Goal: Book appointment/travel/reservation

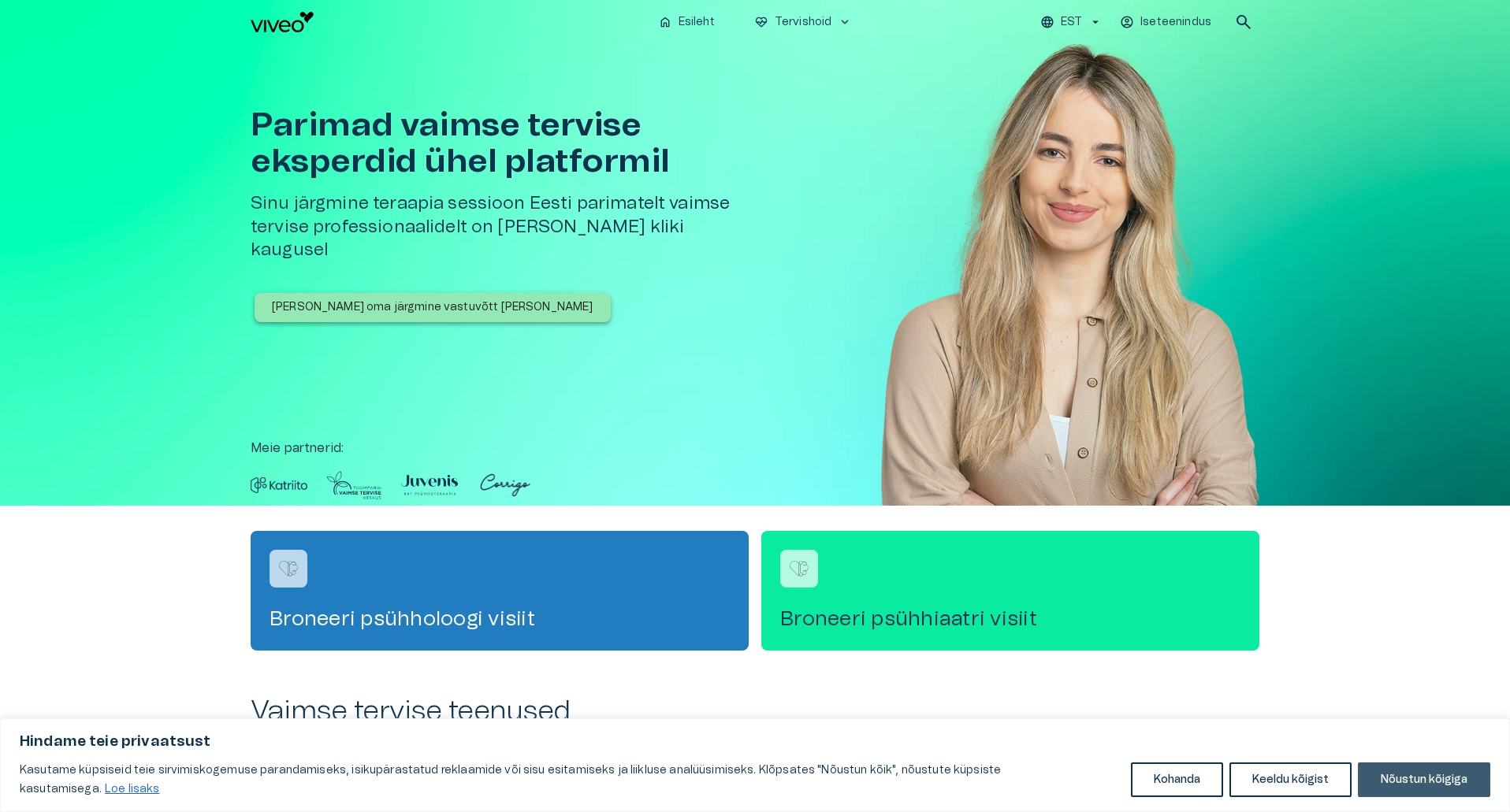
click at [1409, 775] on button "Nõustun kõigiga" at bounding box center [1423, 780] width 132 height 35
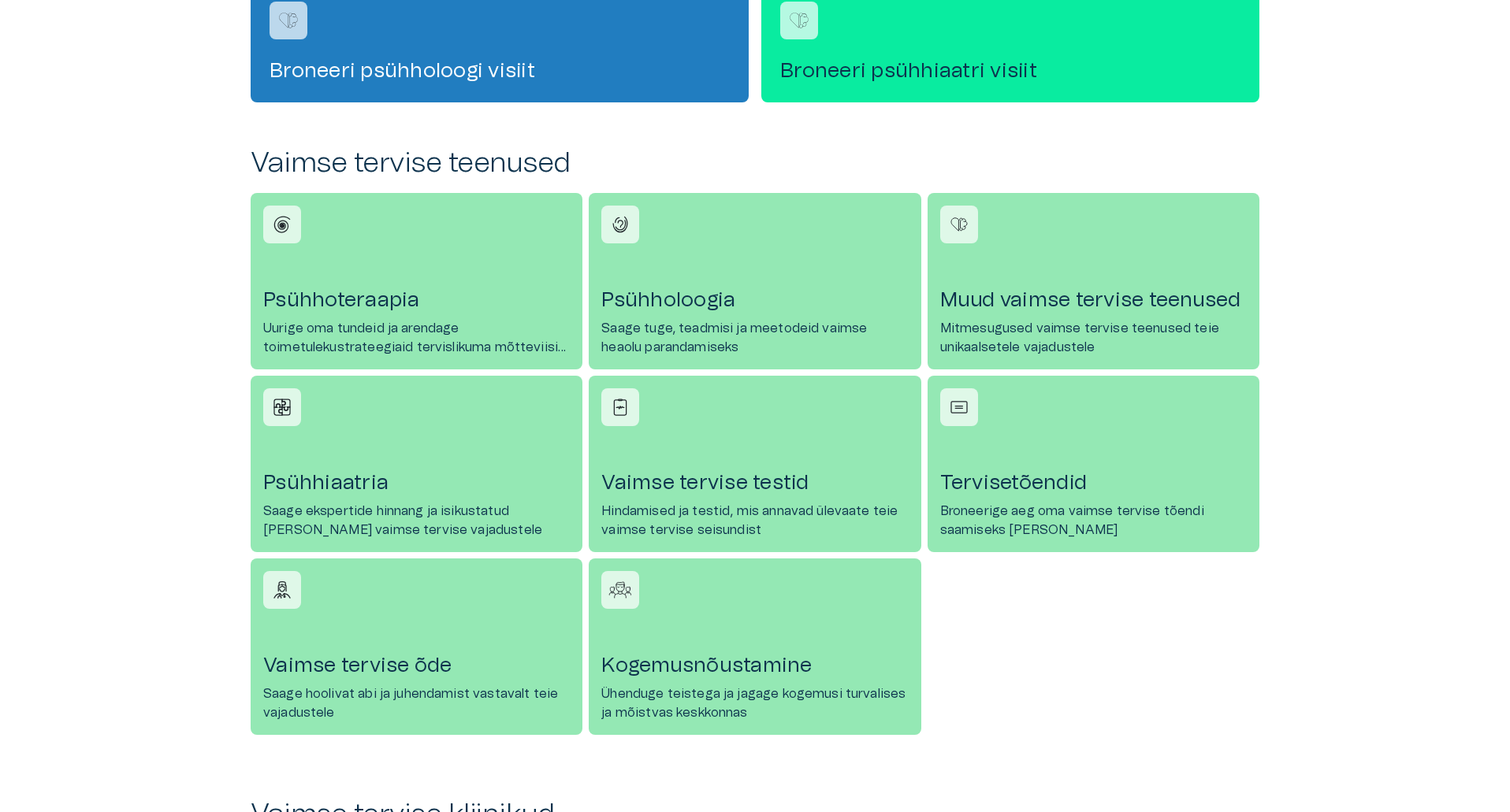
scroll to position [552, 0]
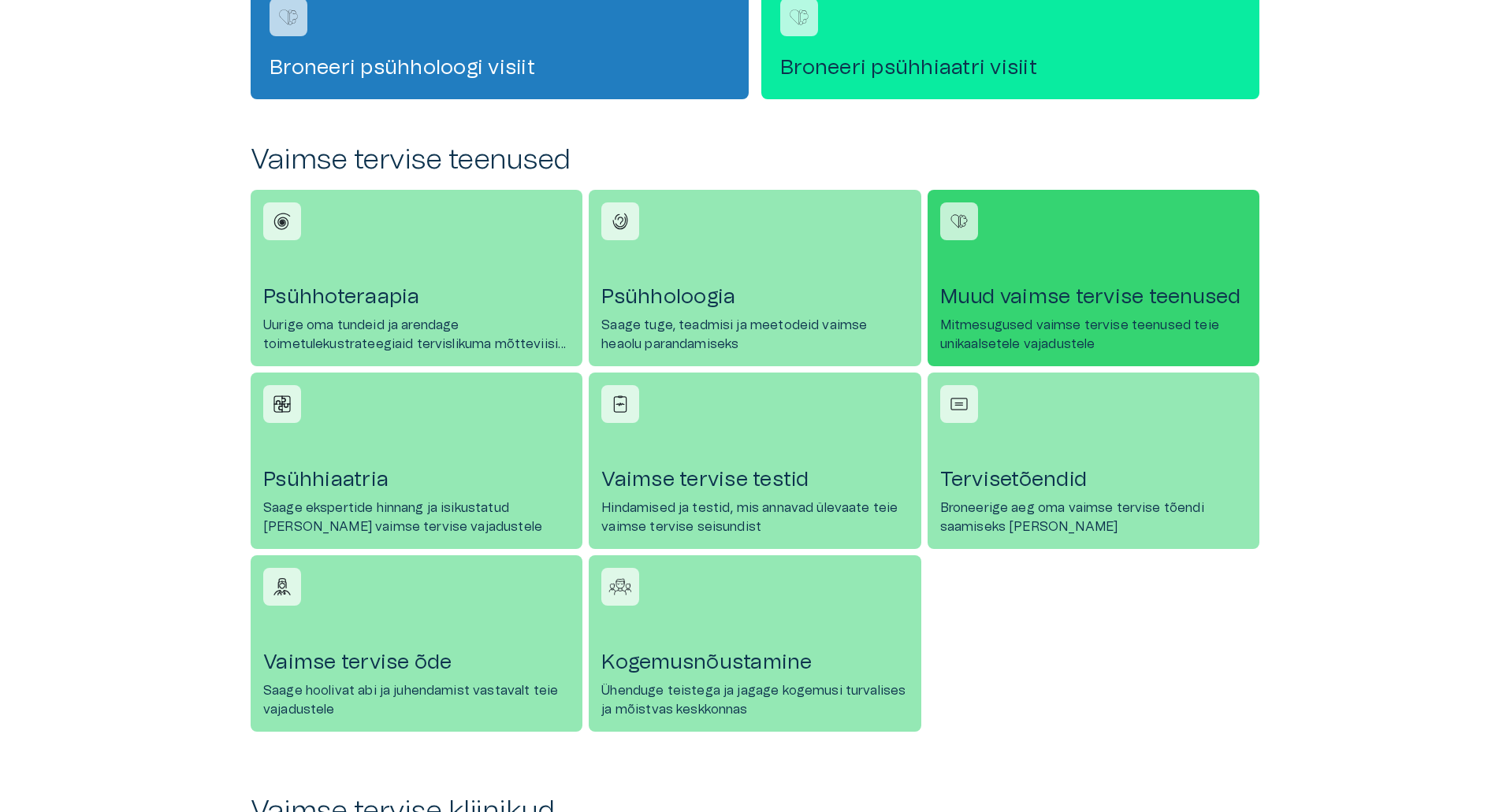
click at [1009, 304] on h4 "Muud vaimse tervise teenused" at bounding box center [1093, 297] width 306 height 25
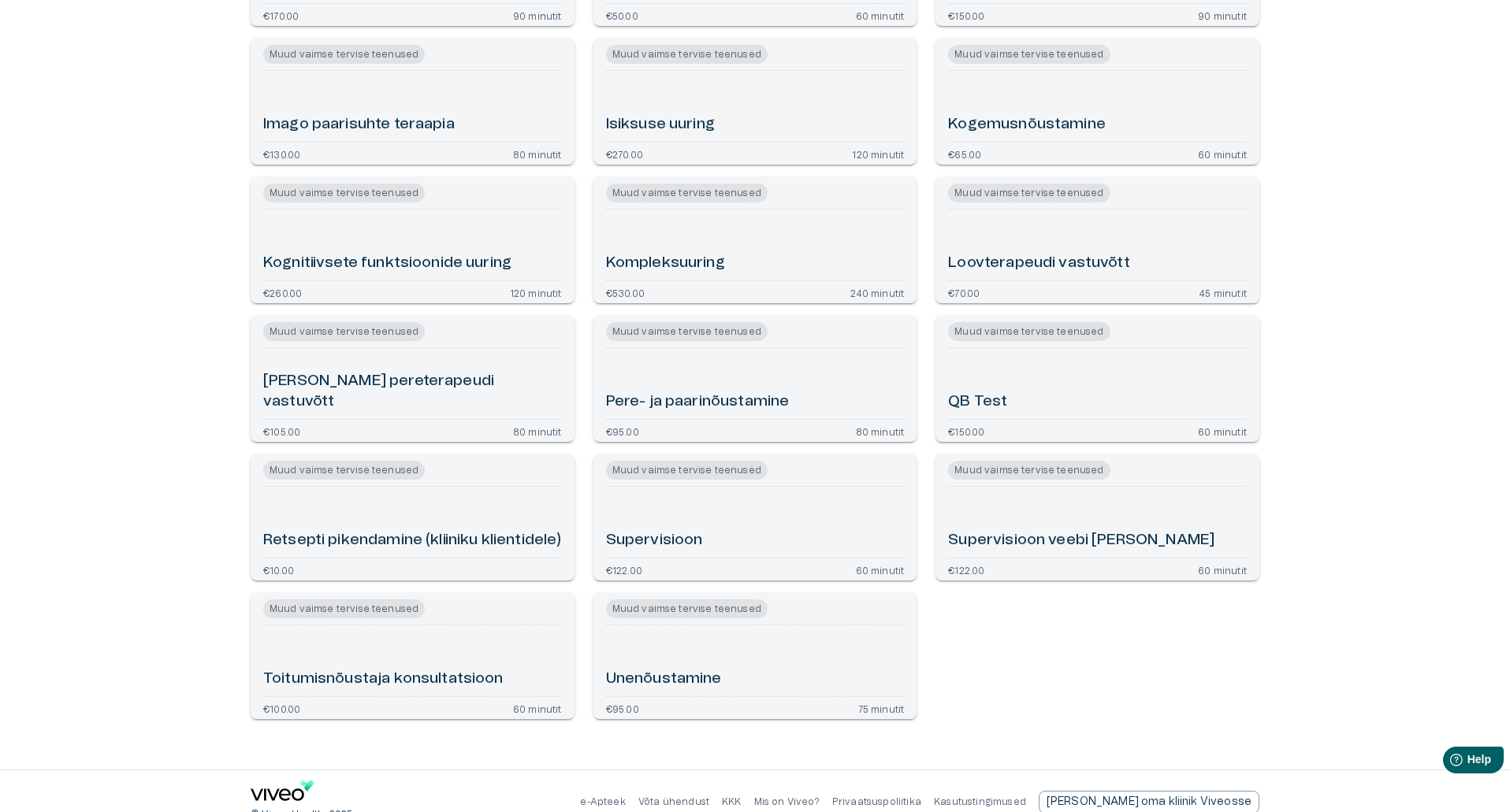
scroll to position [337, 0]
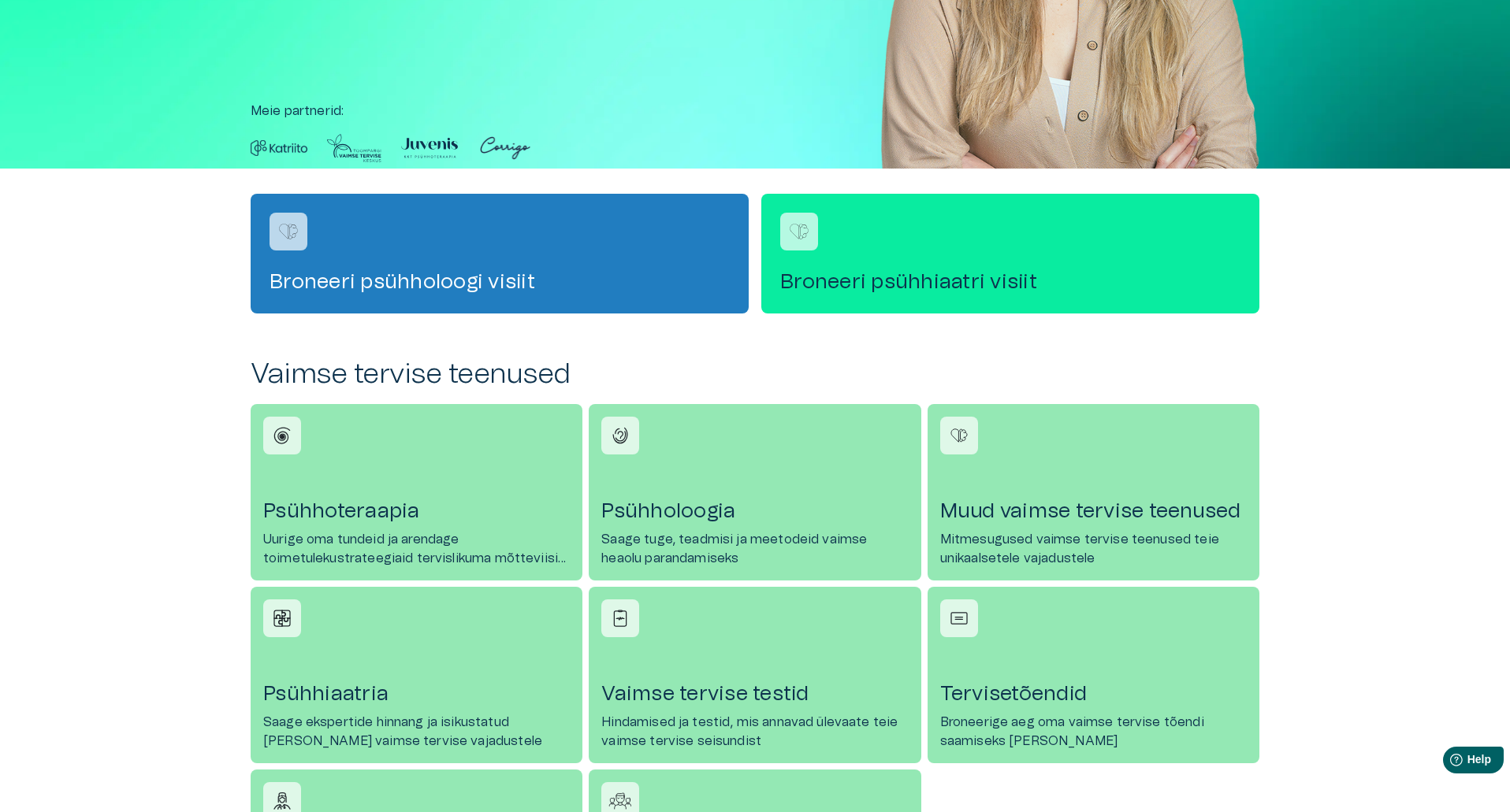
scroll to position [552, 0]
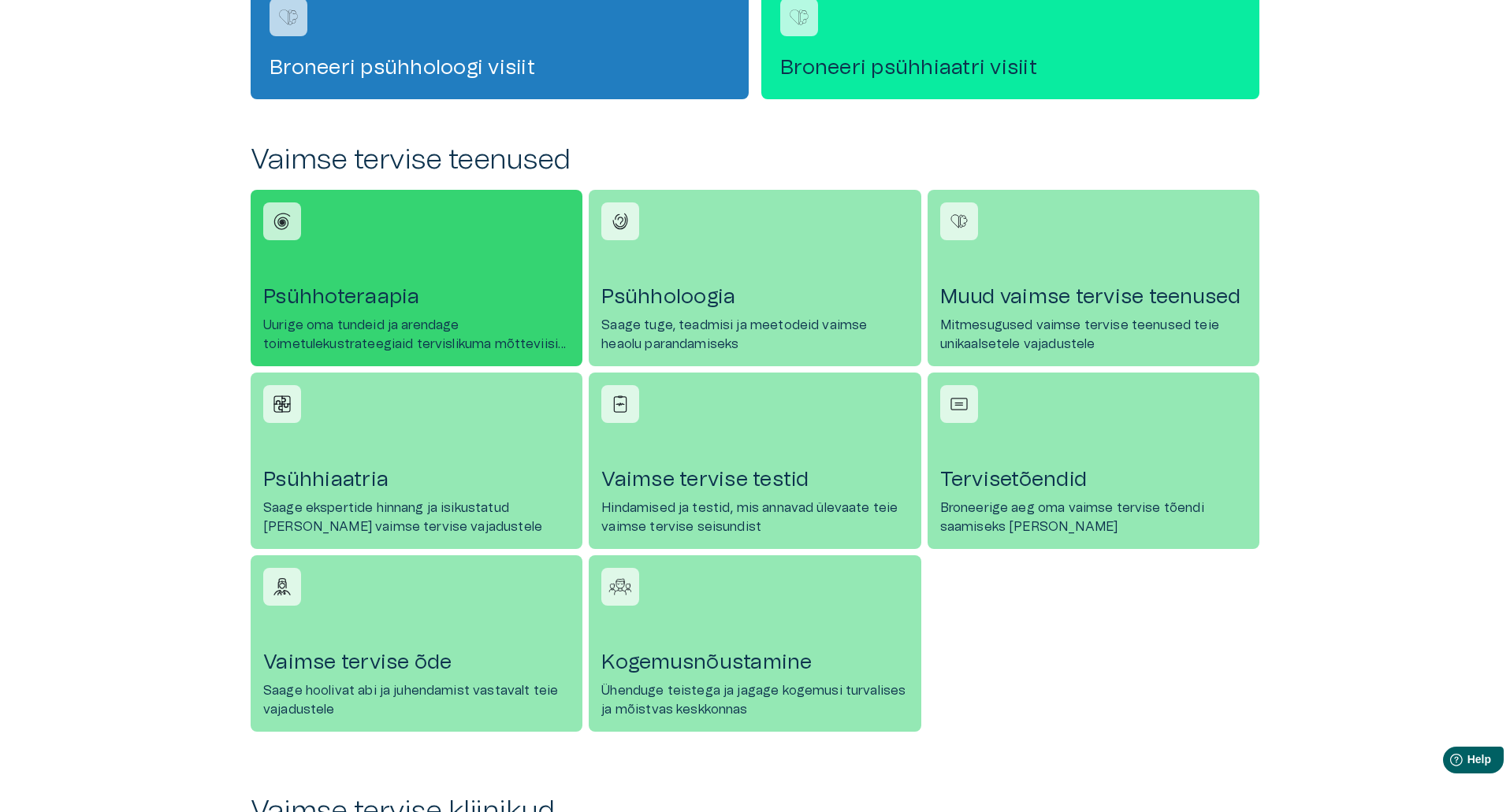
click at [353, 299] on h4 "Psühhoteraapia" at bounding box center [416, 297] width 306 height 25
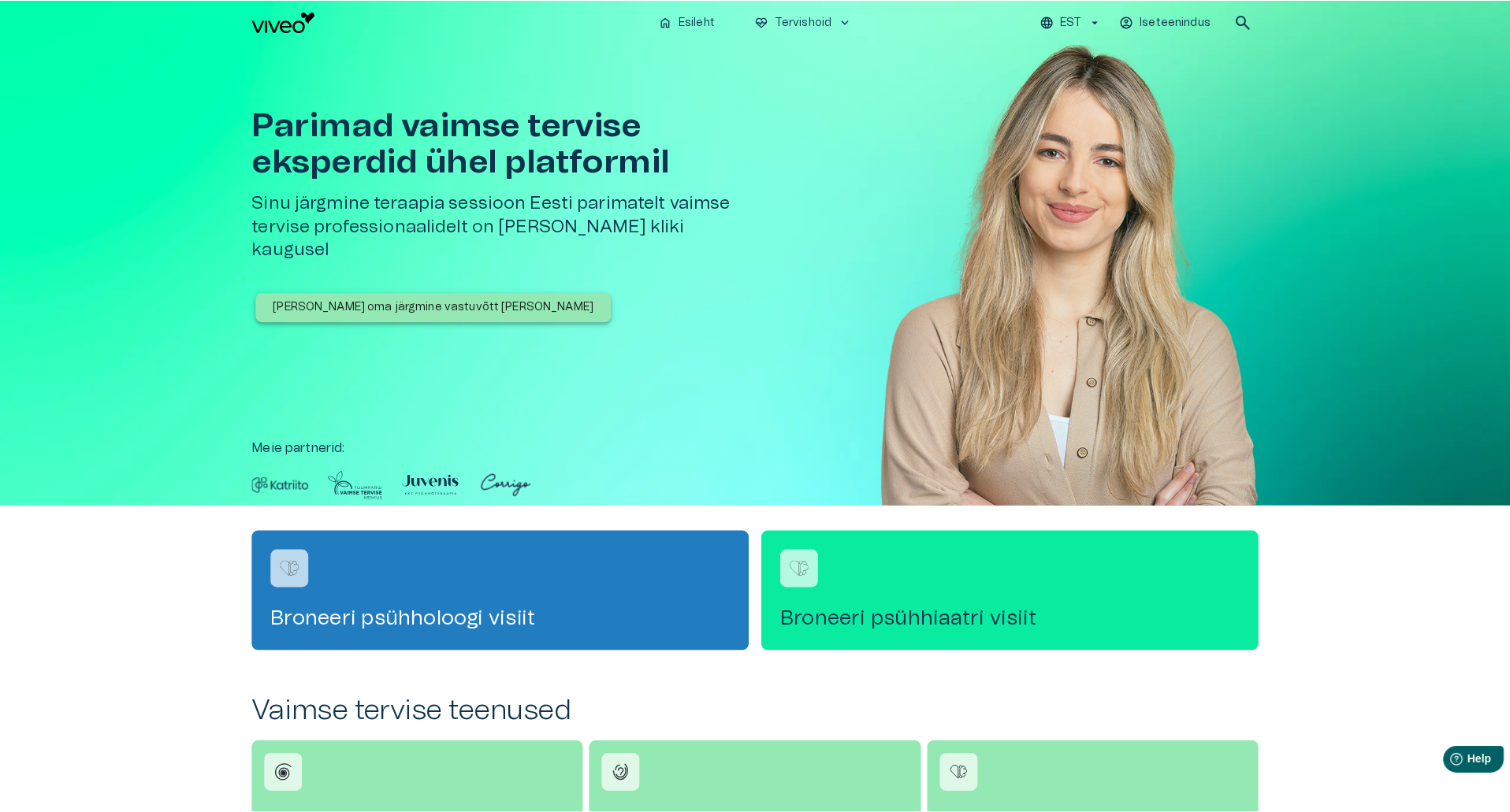
scroll to position [552, 0]
